Goal: Task Accomplishment & Management: Use online tool/utility

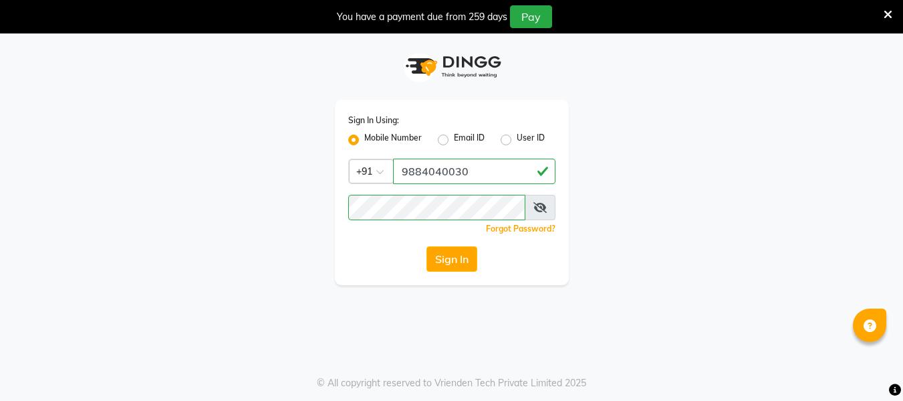
click at [458, 257] on button "Sign In" at bounding box center [452, 258] width 51 height 25
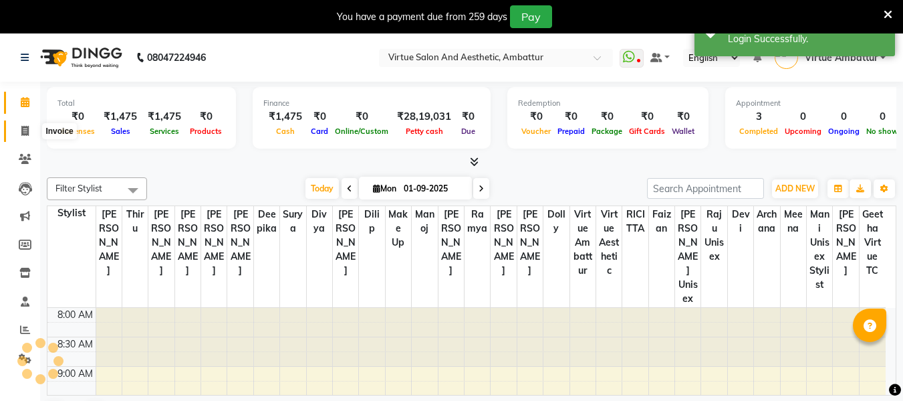
click at [30, 130] on span at bounding box center [24, 131] width 23 height 15
select select "service"
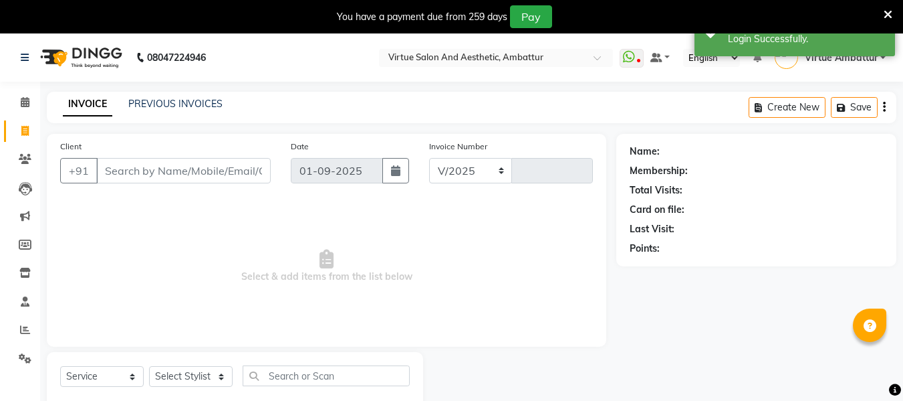
select select "5237"
type input "3147"
click at [230, 170] on input "Client" at bounding box center [183, 170] width 175 height 25
type input "917550118602"
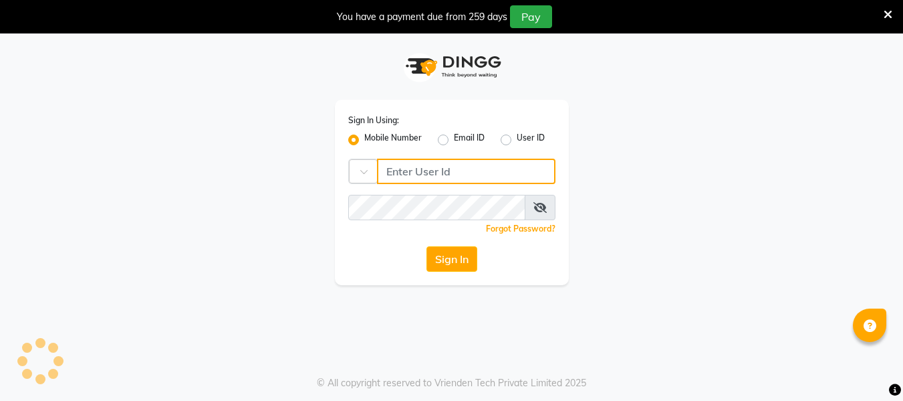
type input "9884040030"
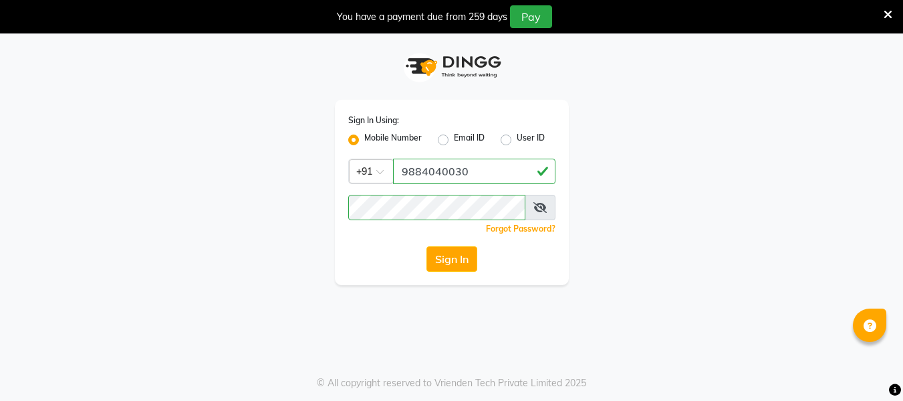
drag, startPoint x: 453, startPoint y: 262, endPoint x: 440, endPoint y: 251, distance: 17.1
click at [452, 262] on button "Sign In" at bounding box center [452, 258] width 51 height 25
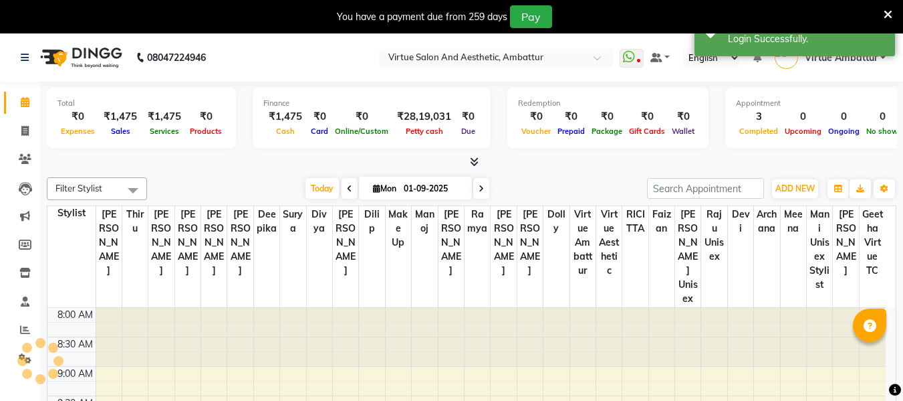
select select "en"
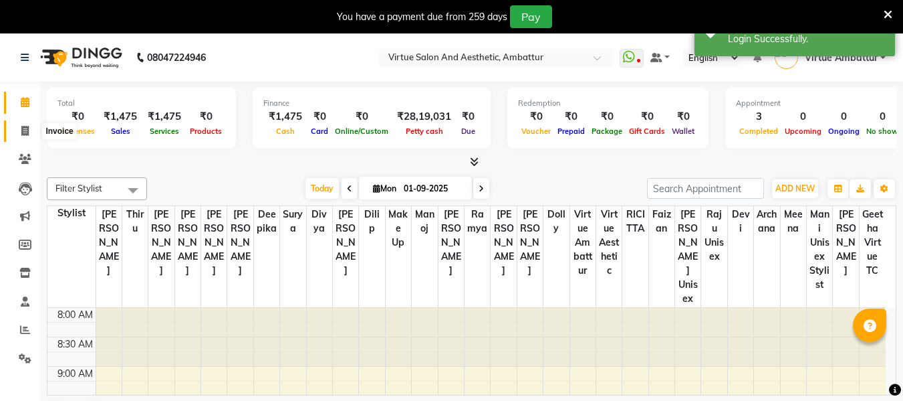
click at [29, 126] on icon at bounding box center [24, 131] width 7 height 10
select select "service"
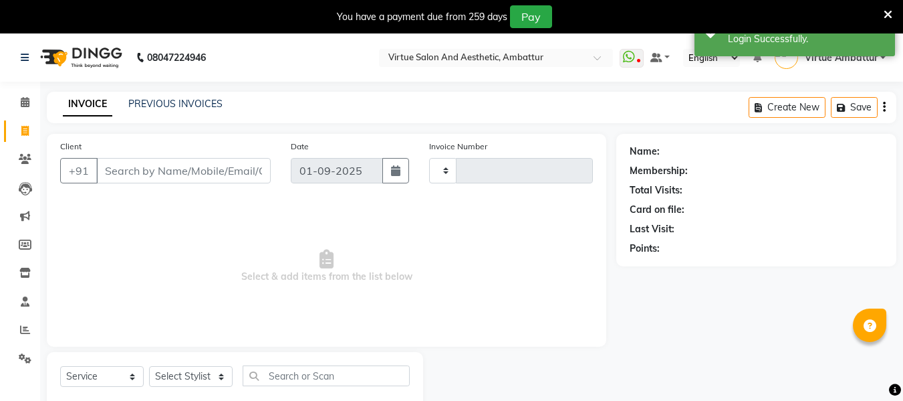
type input "3147"
select select "5237"
click at [216, 166] on input "Client" at bounding box center [183, 170] width 175 height 25
type input "919840719697"
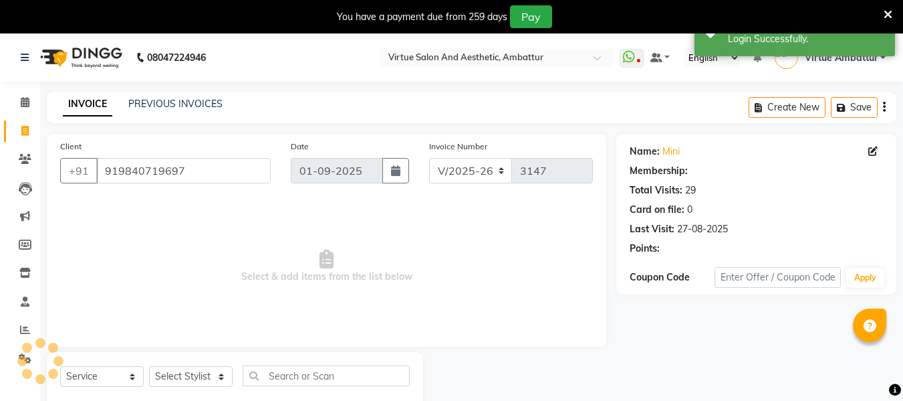
select select "1: Object"
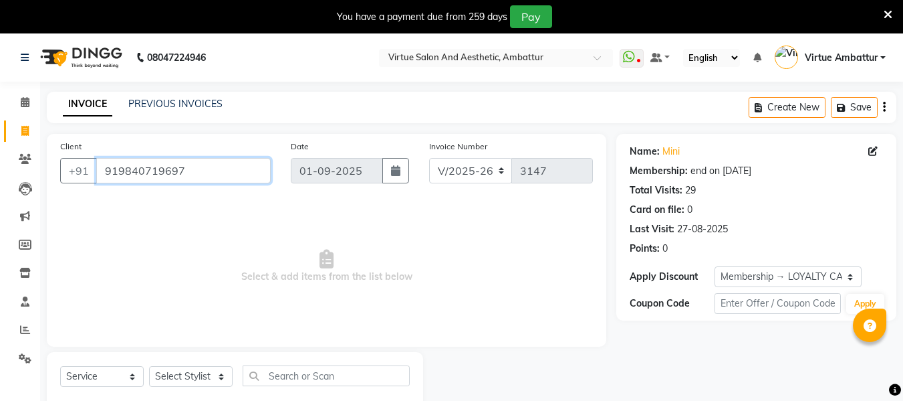
drag, startPoint x: 203, startPoint y: 169, endPoint x: 0, endPoint y: 153, distance: 203.9
click at [0, 154] on app-home "08047224946 Select Location × Virtue Salon And Aesthetic, Ambattur WhatsApp Sta…" at bounding box center [451, 234] width 903 height 402
paste input "9962276275"
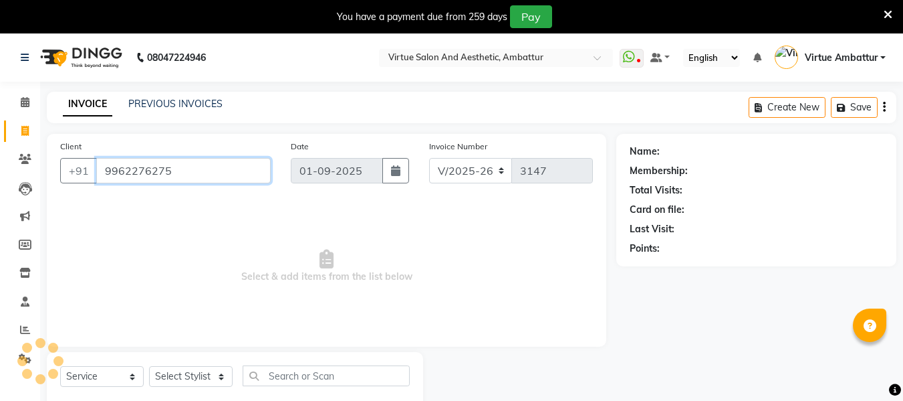
type input "9962276275"
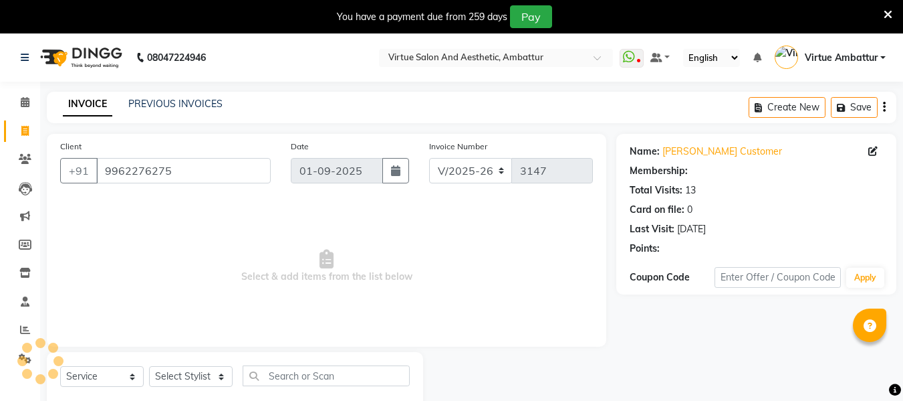
select select "1: Object"
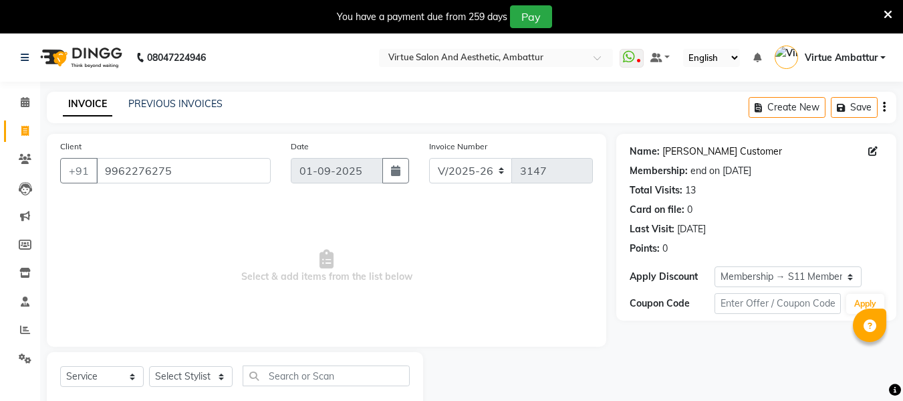
click at [688, 154] on link "[PERSON_NAME] Customer" at bounding box center [723, 151] width 120 height 14
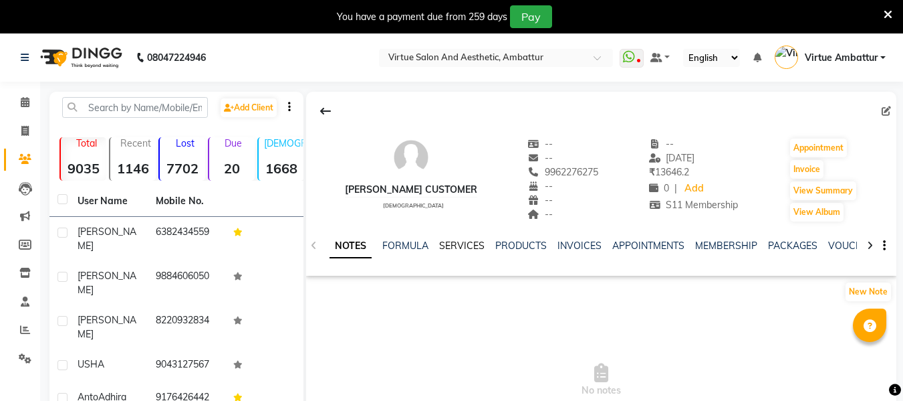
click at [468, 241] on link "SERVICES" at bounding box center [461, 245] width 45 height 12
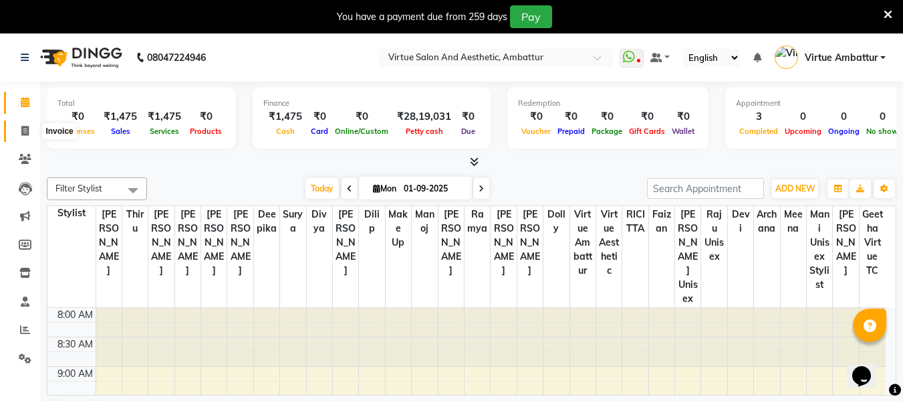
click at [29, 132] on span at bounding box center [24, 131] width 23 height 15
select select "service"
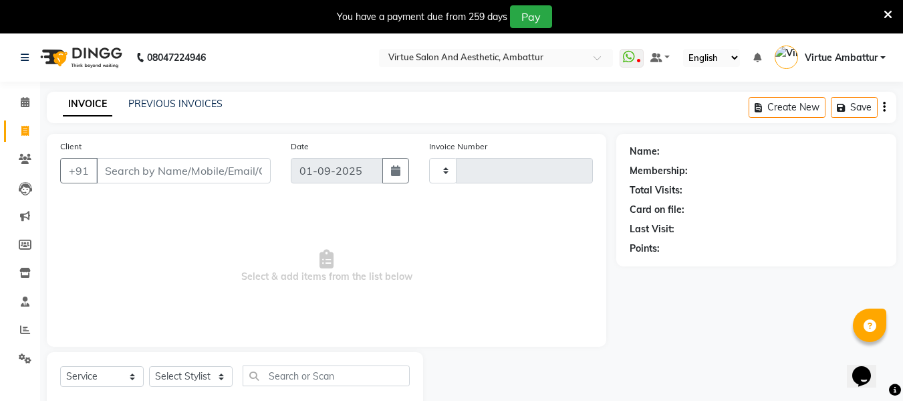
type input "3147"
select select "5237"
click at [130, 173] on input "Client" at bounding box center [183, 170] width 175 height 25
type input "9962276275"
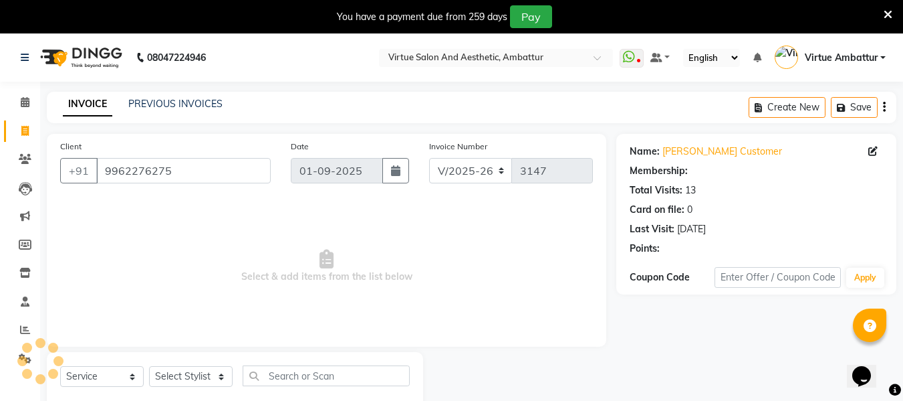
select select "1: Object"
